Goal: Transaction & Acquisition: Purchase product/service

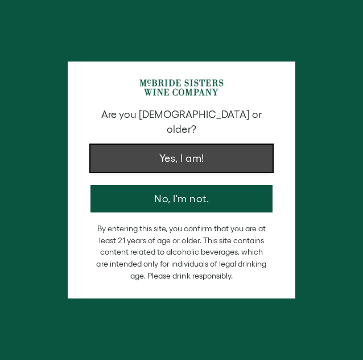
click at [193, 145] on button "Yes, I am!" at bounding box center [181, 158] width 182 height 27
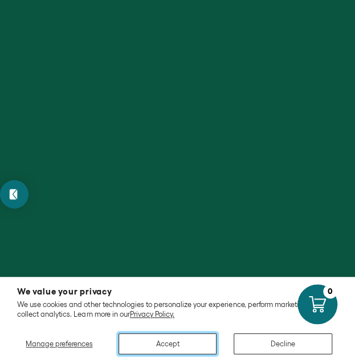
click at [189, 347] on button "Accept" at bounding box center [167, 343] width 98 height 21
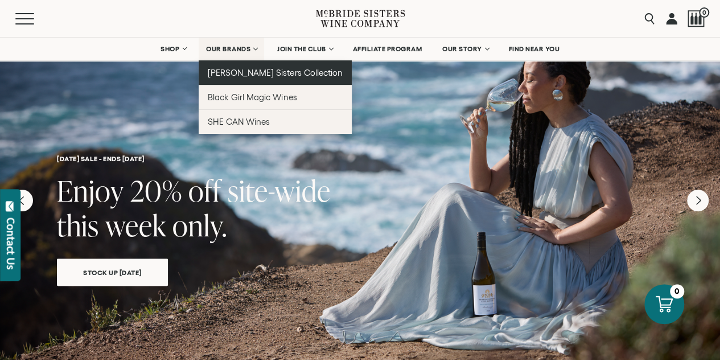
click at [237, 73] on link "[PERSON_NAME] Sisters Collection" at bounding box center [275, 72] width 153 height 24
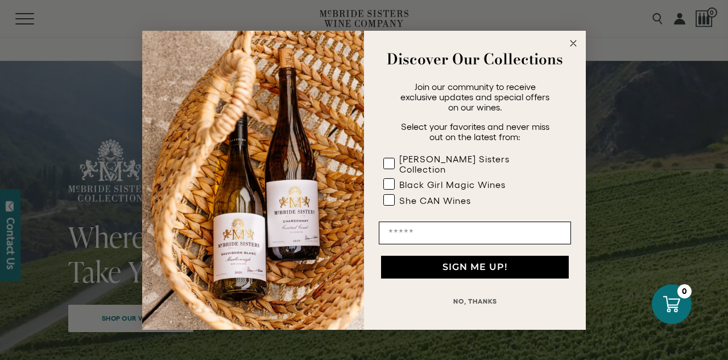
click at [254, 80] on img "POPUP Form" at bounding box center [253, 180] width 222 height 299
click at [577, 48] on circle "Close dialog" at bounding box center [573, 42] width 13 height 13
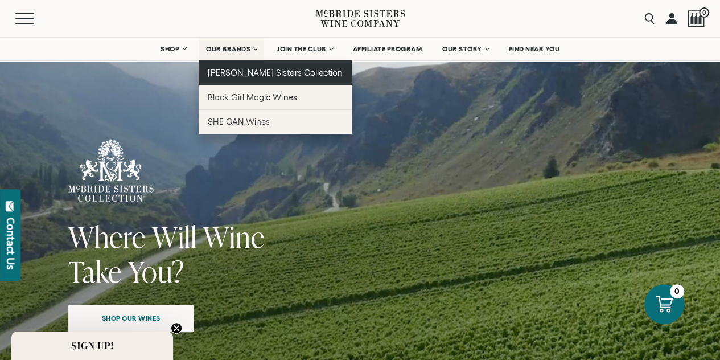
click at [272, 68] on span "[PERSON_NAME] Sisters Collection" at bounding box center [275, 73] width 135 height 10
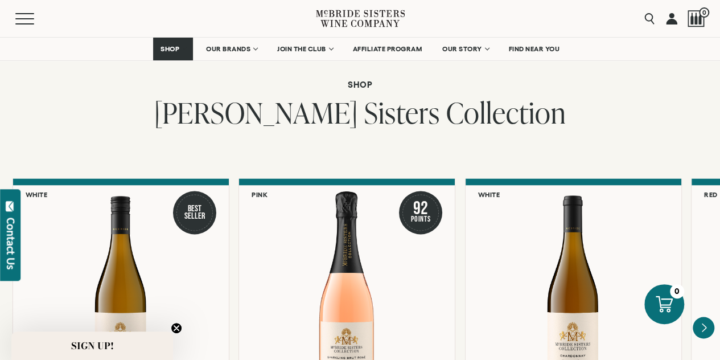
scroll to position [854, 0]
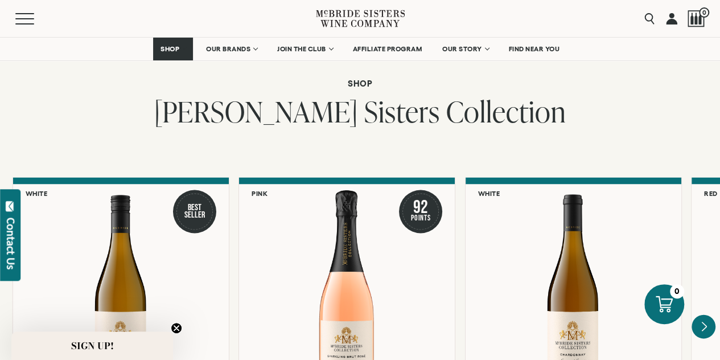
click at [698, 314] on icon "Next" at bounding box center [703, 326] width 24 height 24
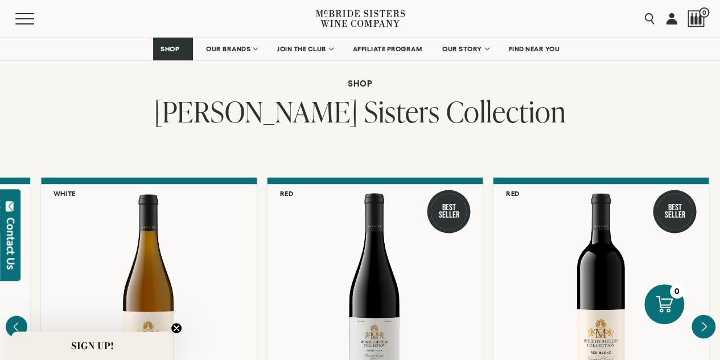
click at [698, 195] on div at bounding box center [601, 291] width 216 height 215
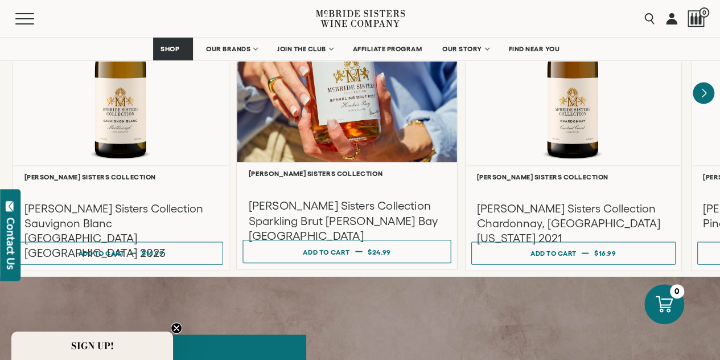
scroll to position [1024, 0]
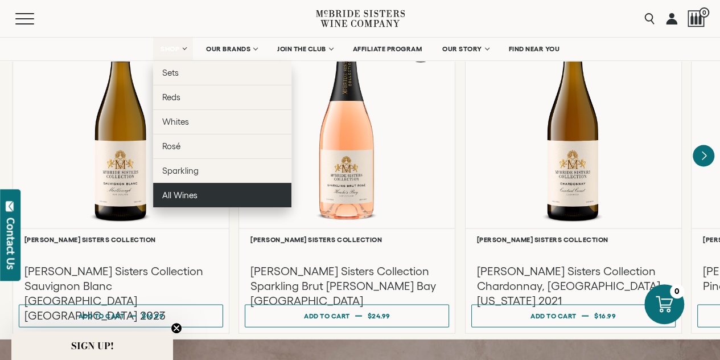
click at [192, 190] on span "All Wines" at bounding box center [179, 195] width 35 height 10
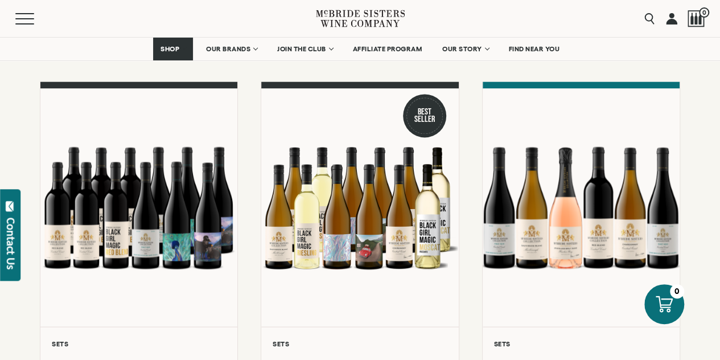
scroll to position [854, 0]
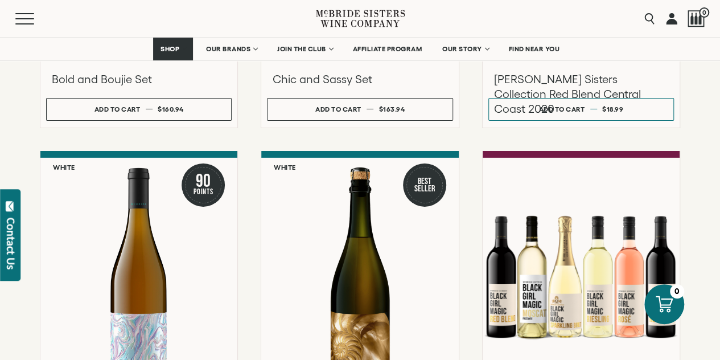
scroll to position [1878, 0]
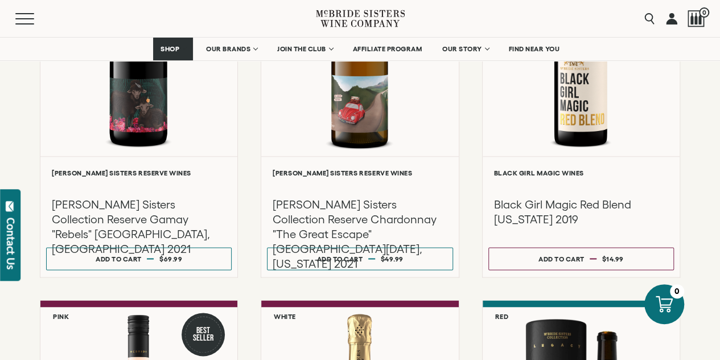
scroll to position [2902, 0]
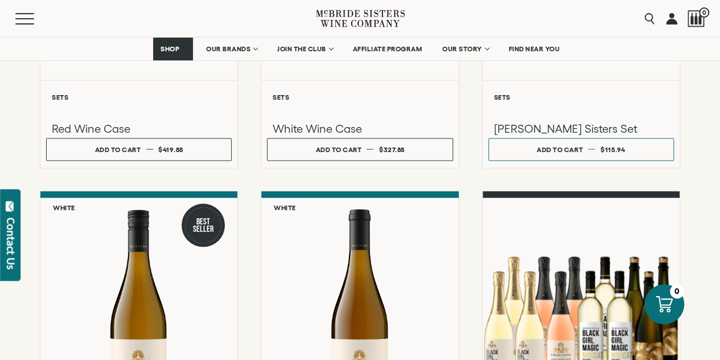
scroll to position [1081, 0]
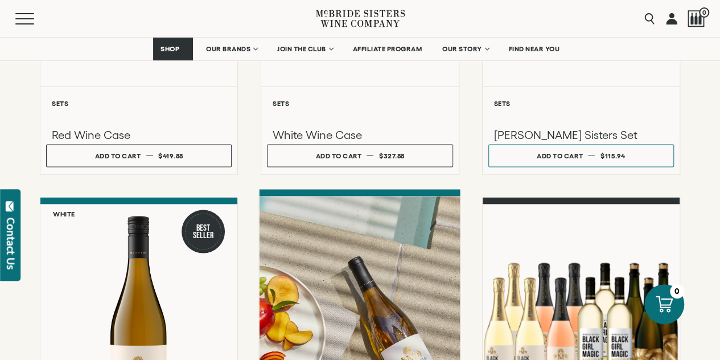
click at [373, 196] on div at bounding box center [360, 317] width 201 height 242
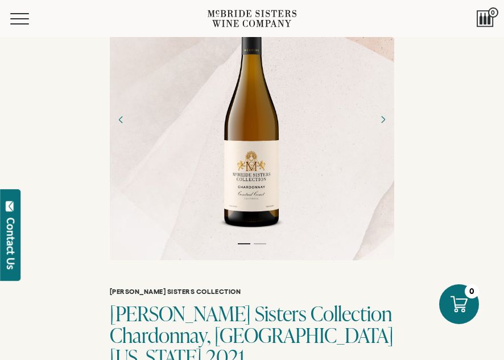
scroll to position [114, 0]
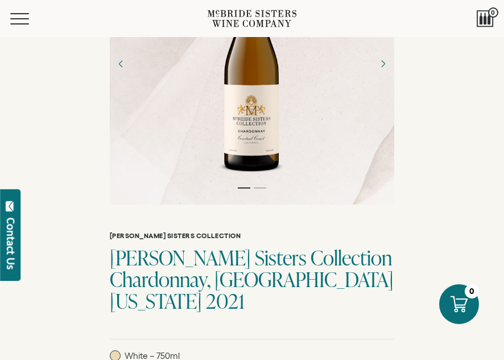
drag, startPoint x: 126, startPoint y: 239, endPoint x: 475, endPoint y: 104, distance: 374.0
click at [394, 232] on div "[PERSON_NAME] Sisters Collection [PERSON_NAME] Sisters Collection Chardonnay, […" at bounding box center [252, 286] width 285 height 108
